Goal: Task Accomplishment & Management: Use online tool/utility

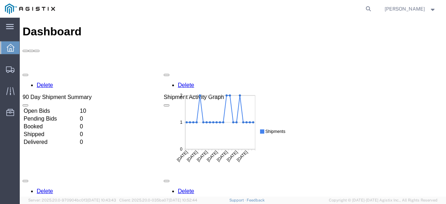
click at [79, 107] on td "Open Bids" at bounding box center [50, 110] width 55 height 7
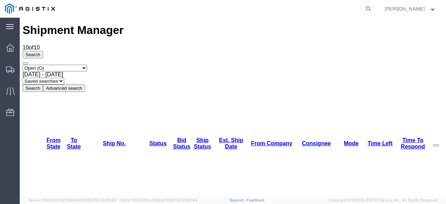
scroll to position [2, 0]
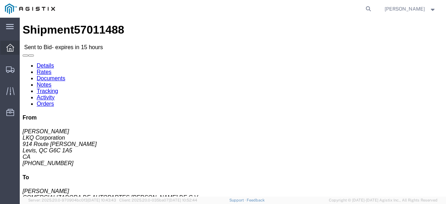
click at [11, 53] on div at bounding box center [10, 48] width 20 height 14
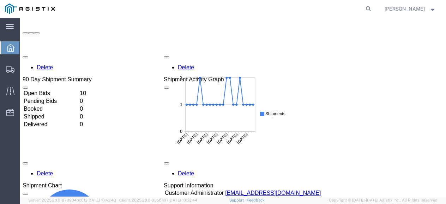
click at [64, 90] on td "Open Bids" at bounding box center [50, 93] width 55 height 7
